Goal: Task Accomplishment & Management: Manage account settings

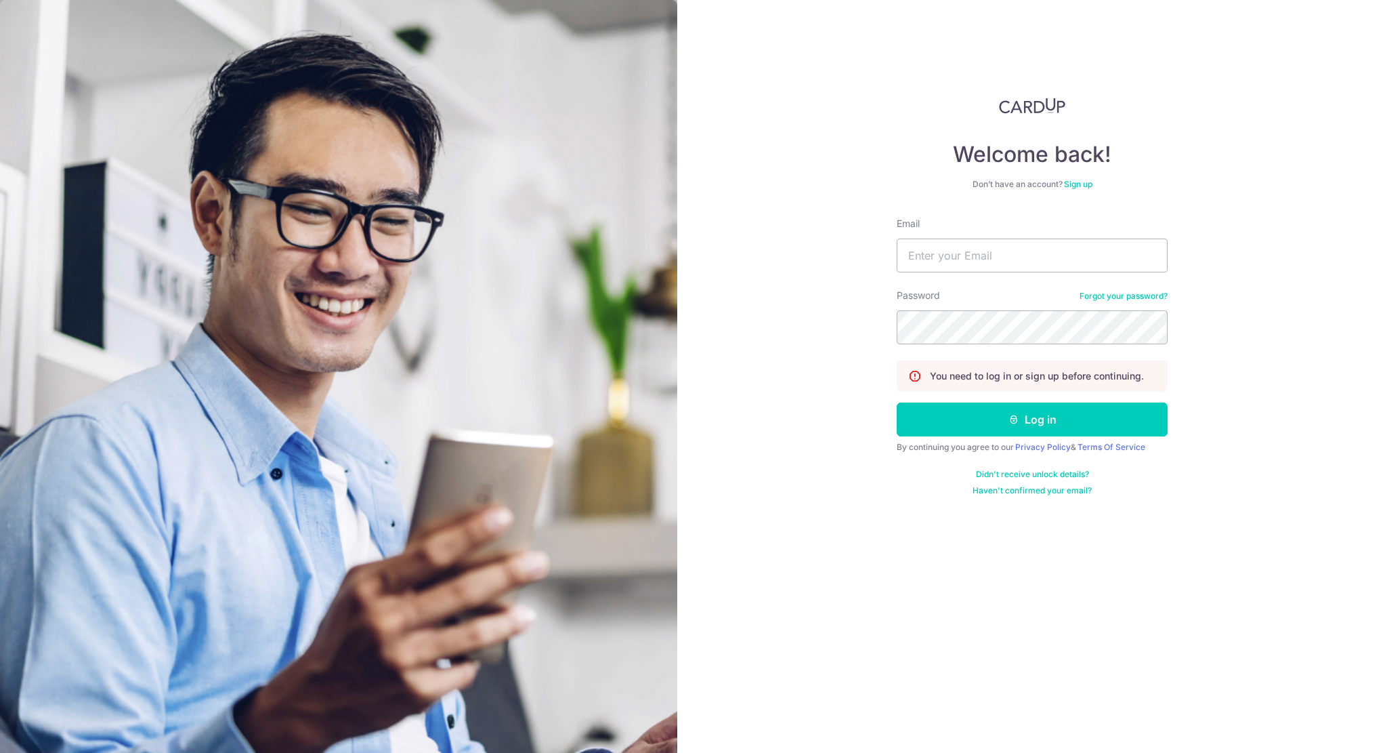
click at [1289, 322] on div "Welcome back! Don’t have an account? Sign up Email Password Forgot your passwor…" at bounding box center [1032, 376] width 710 height 753
click at [948, 259] on input "Email" at bounding box center [1032, 255] width 271 height 34
type input "[EMAIL_ADDRESS][DOMAIN_NAME]"
click at [897, 402] on button "Log in" at bounding box center [1032, 419] width 271 height 34
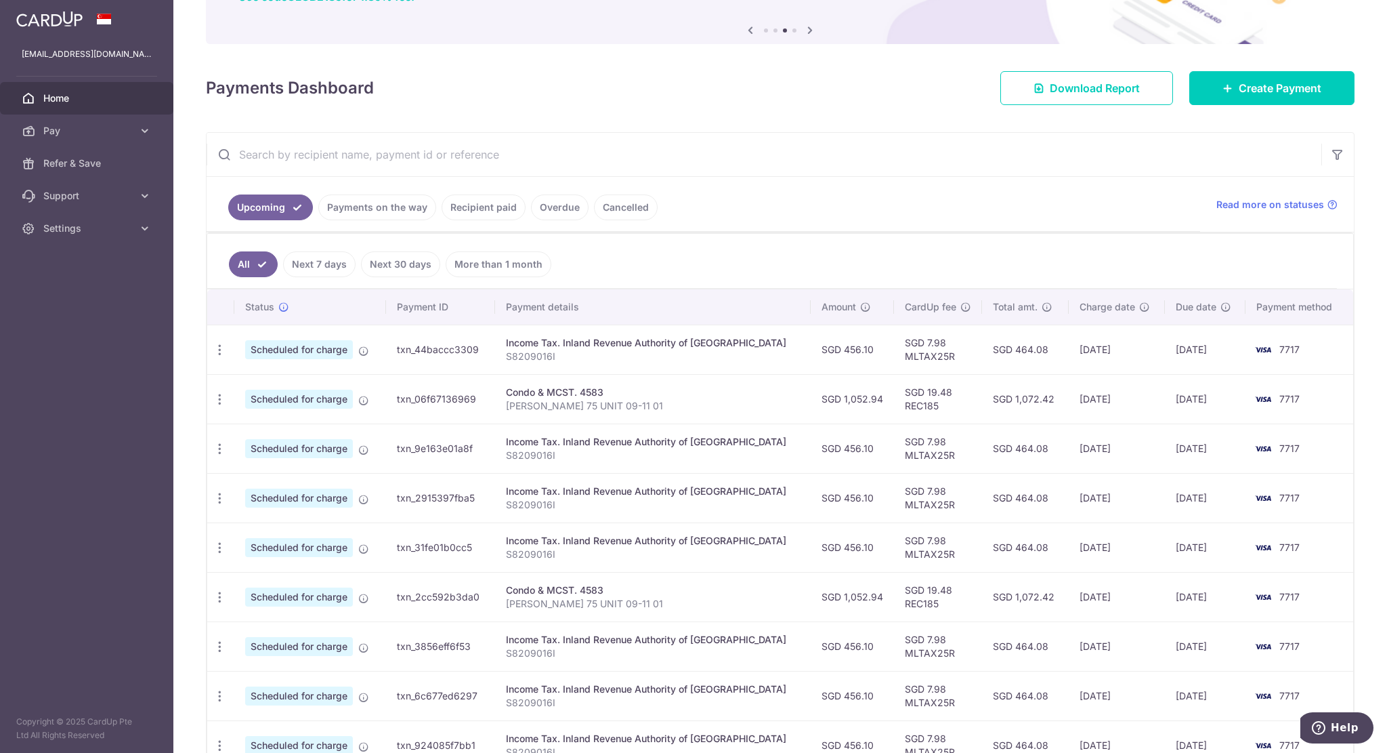
scroll to position [203, 0]
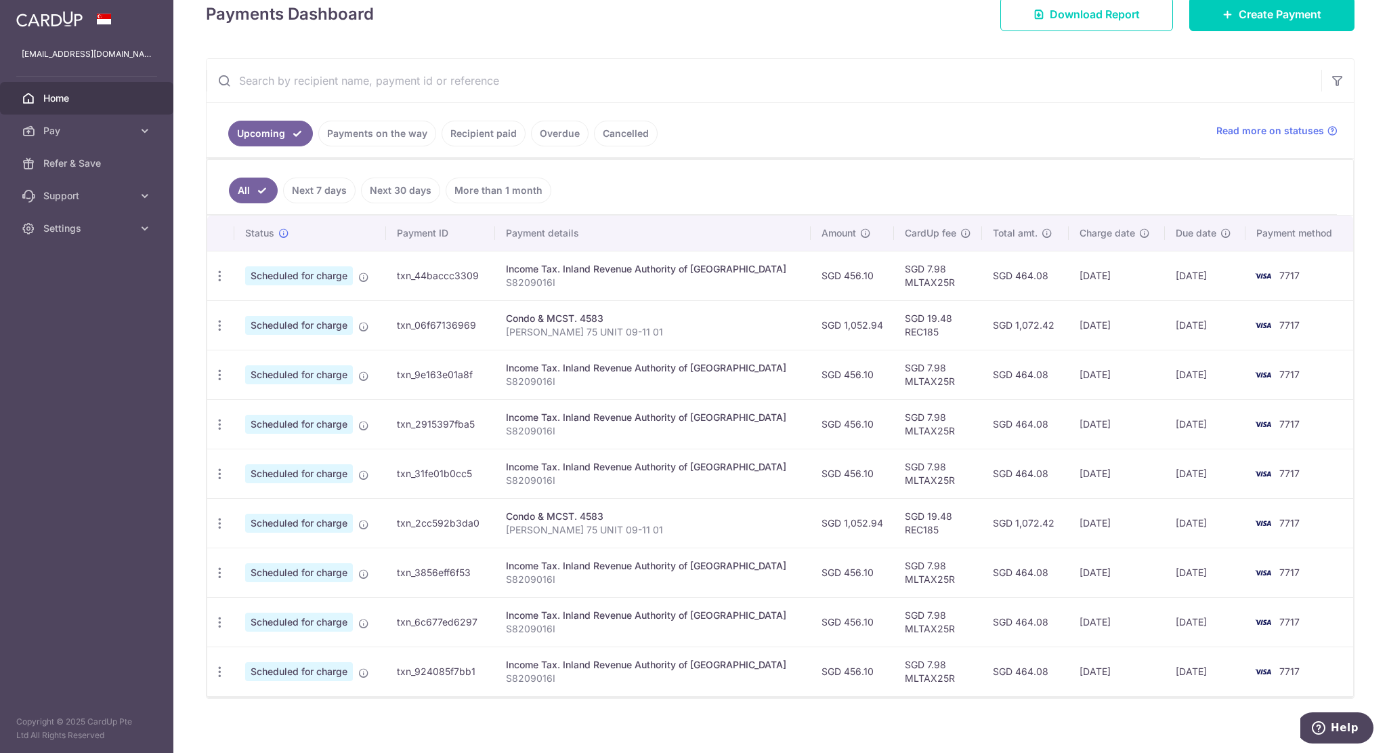
drag, startPoint x: 81, startPoint y: 432, endPoint x: 87, endPoint y: 403, distance: 29.0
click at [81, 432] on aside "[EMAIL_ADDRESS][DOMAIN_NAME] Home Pay Payments Recipients Cards Refer & Save Su…" at bounding box center [86, 376] width 173 height 753
